Goal: Navigation & Orientation: Understand site structure

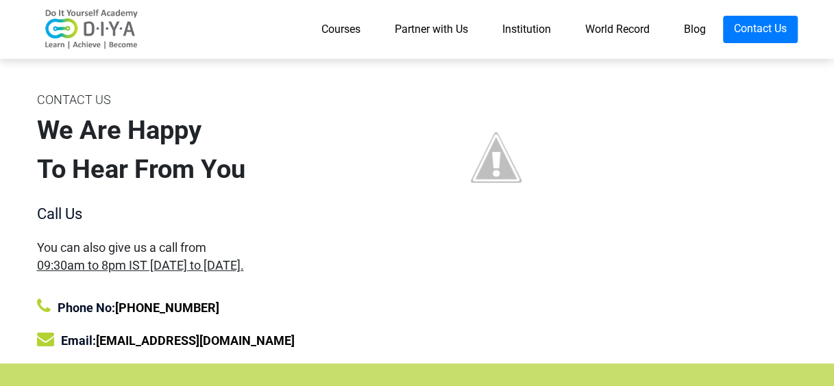
click at [309, 25] on link "Courses" at bounding box center [340, 29] width 73 height 27
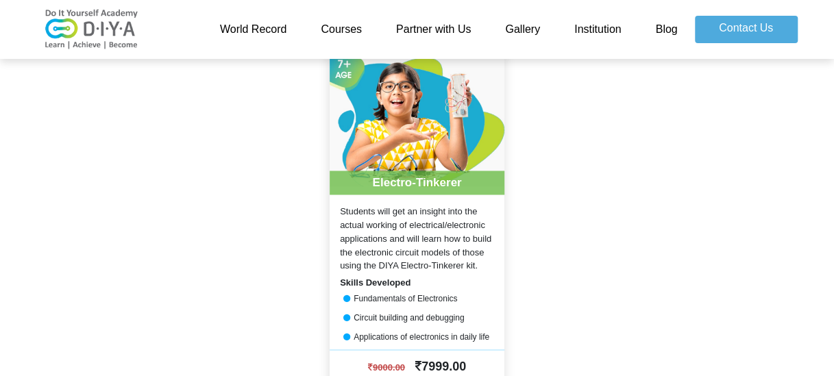
scroll to position [1096, 0]
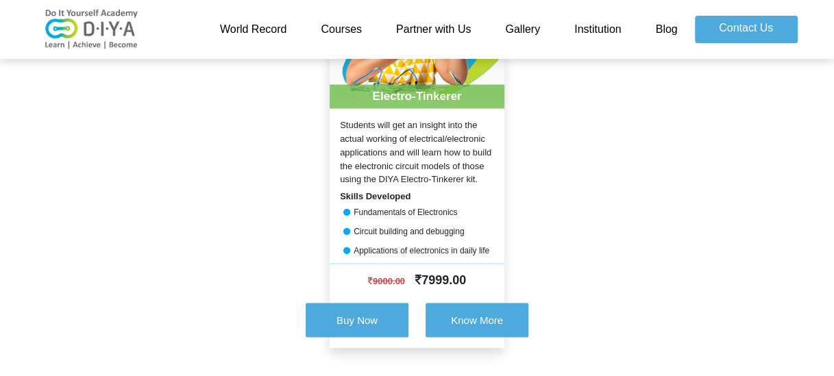
click at [336, 32] on link "Courses" at bounding box center [340, 29] width 75 height 27
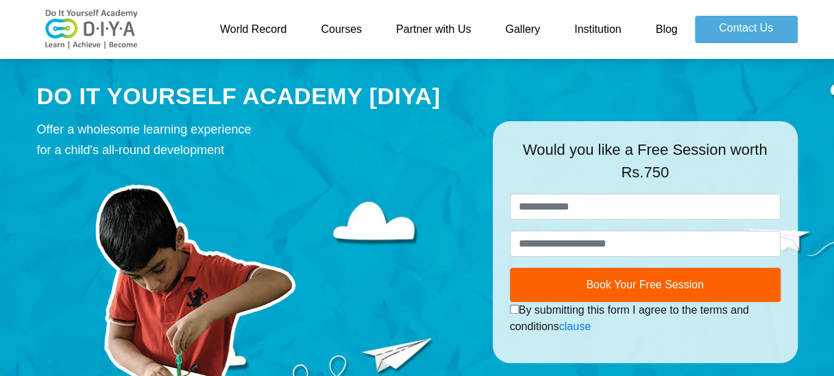
click at [445, 26] on link "Partner with Us" at bounding box center [433, 29] width 109 height 27
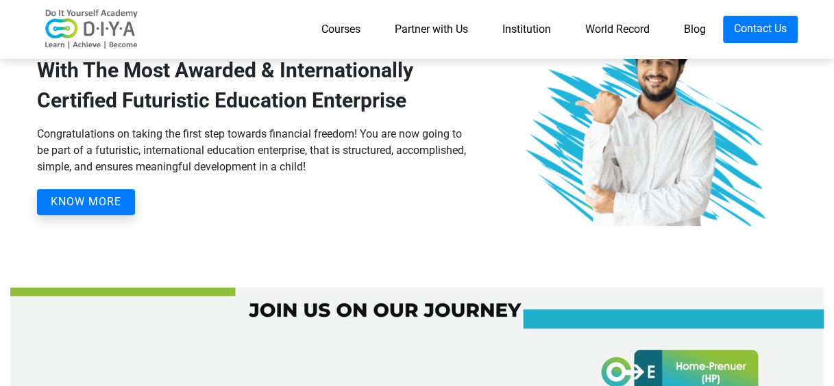
scroll to position [343, 0]
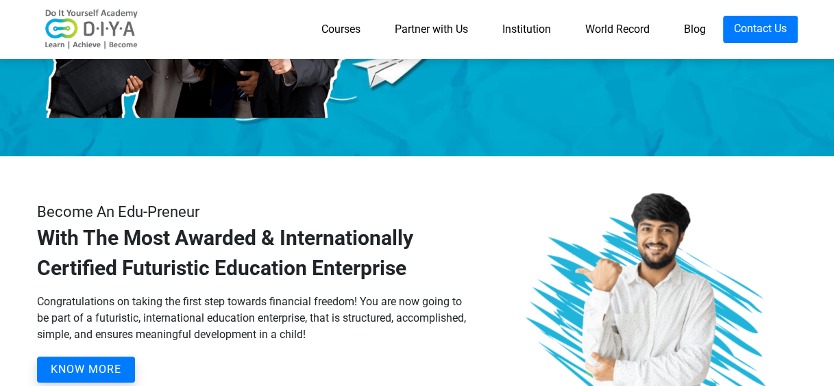
click at [534, 30] on link "Institution" at bounding box center [526, 29] width 83 height 27
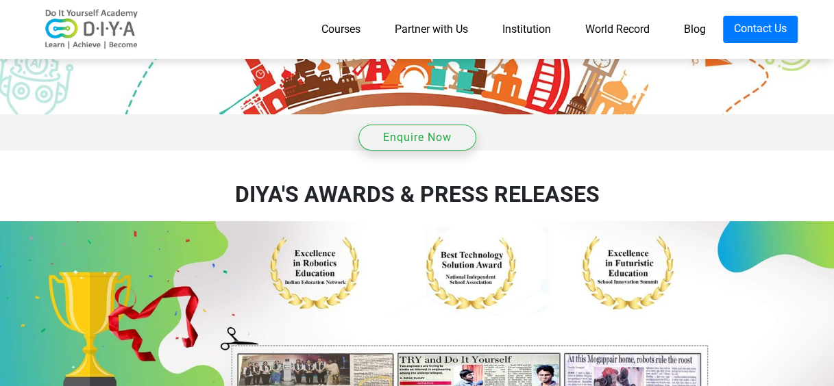
scroll to position [2187, 0]
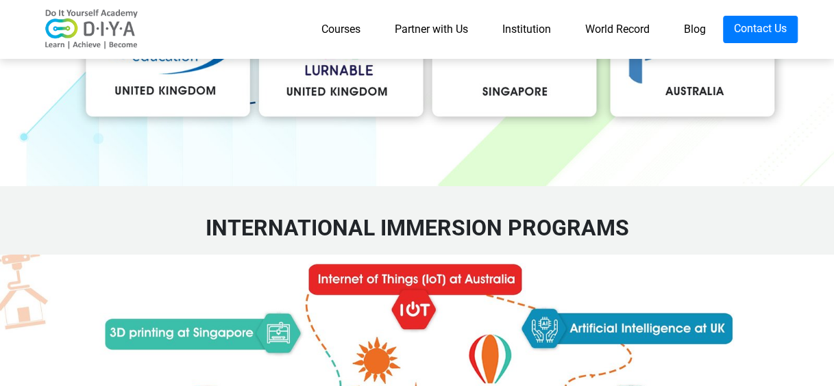
click at [608, 25] on link "World Record" at bounding box center [617, 29] width 99 height 27
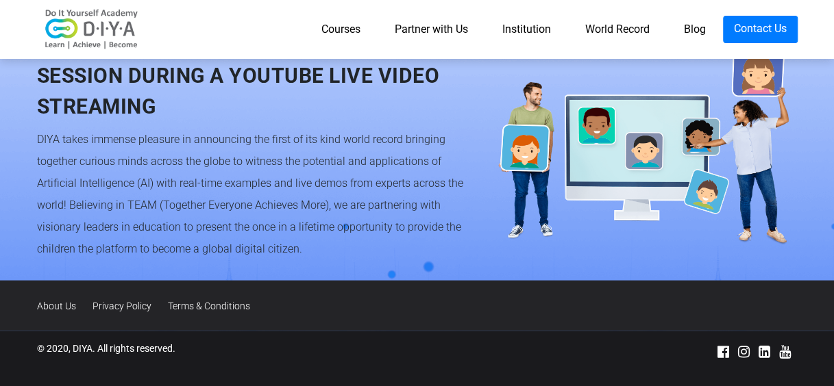
scroll to position [1386, 0]
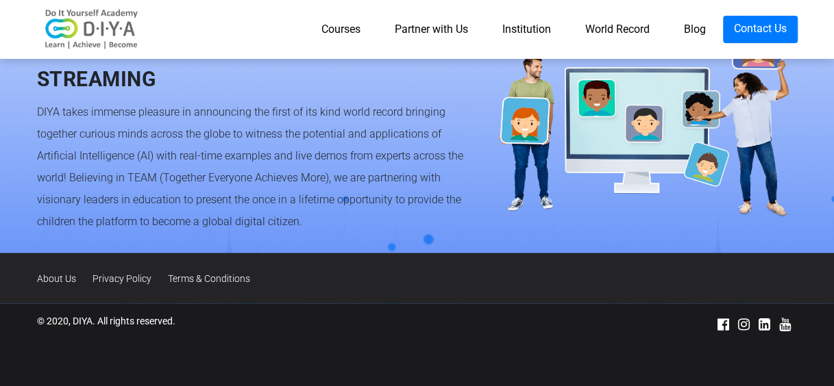
click at [65, 280] on link "About Us" at bounding box center [63, 278] width 53 height 11
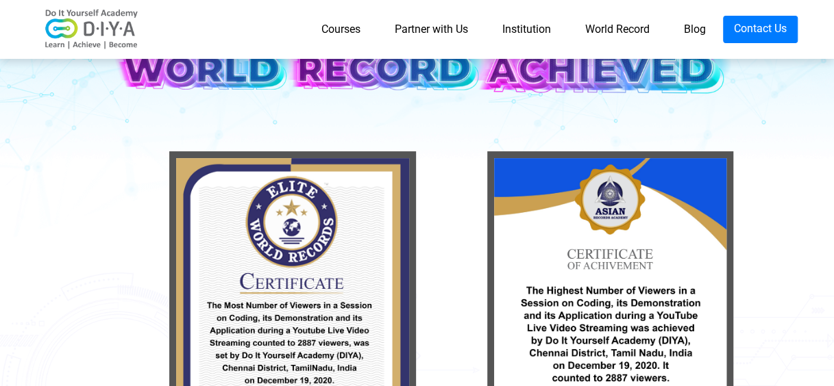
scroll to position [153, 0]
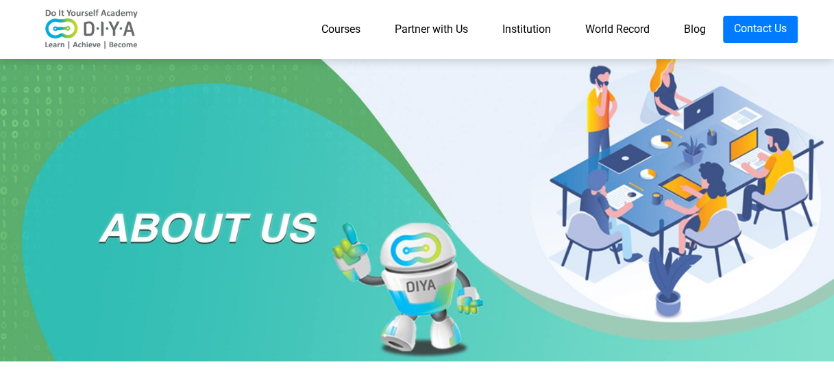
click at [436, 29] on link "Partner with Us" at bounding box center [431, 29] width 108 height 27
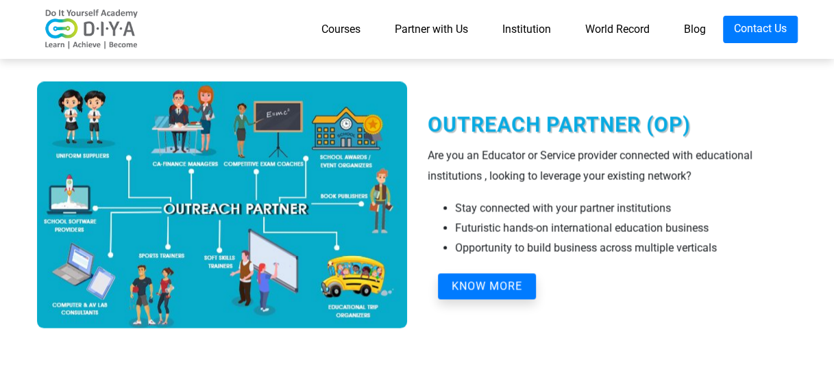
scroll to position [1302, 0]
